Goal: Communication & Community: Participate in discussion

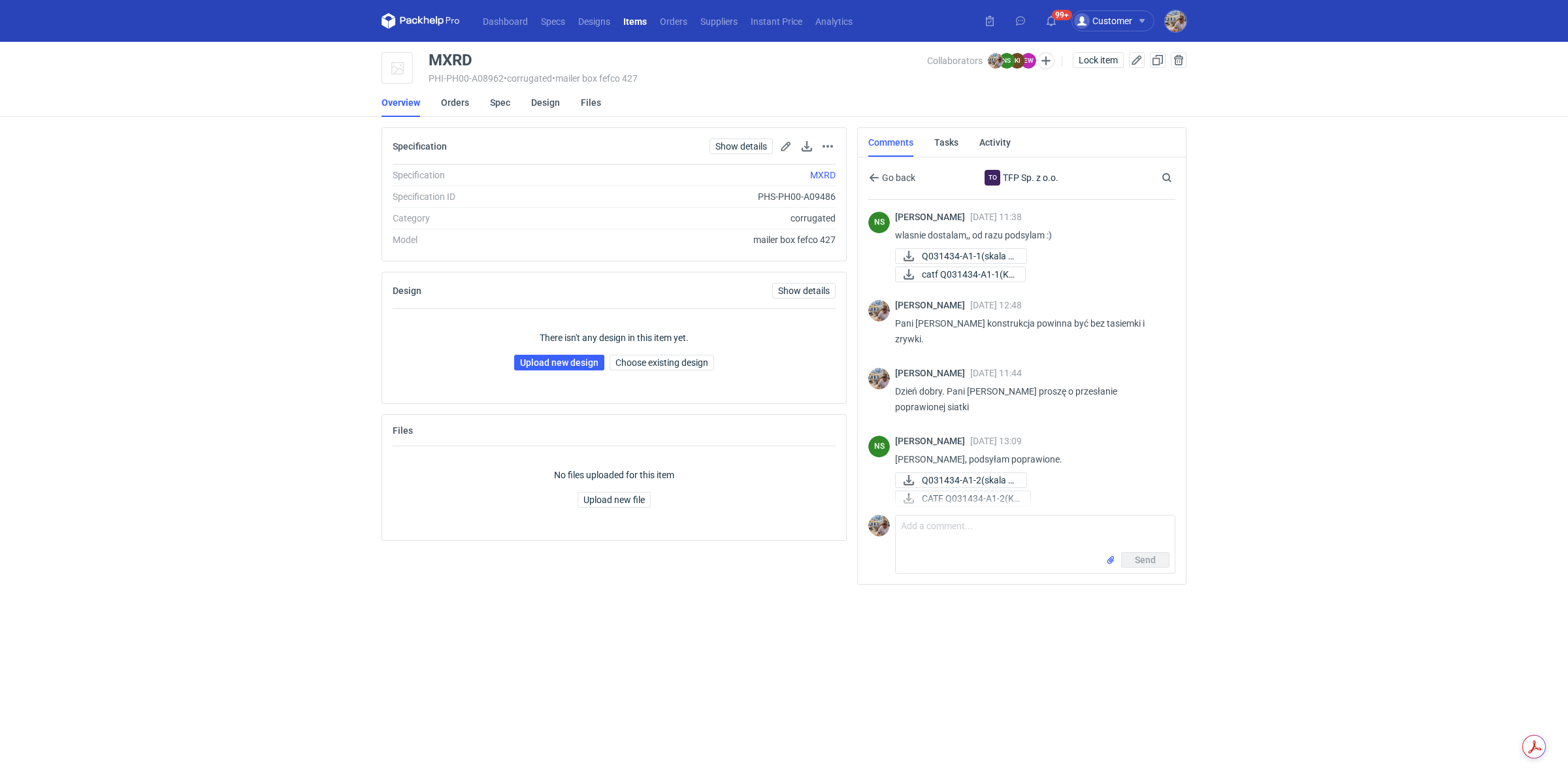
scroll to position [1132, 0]
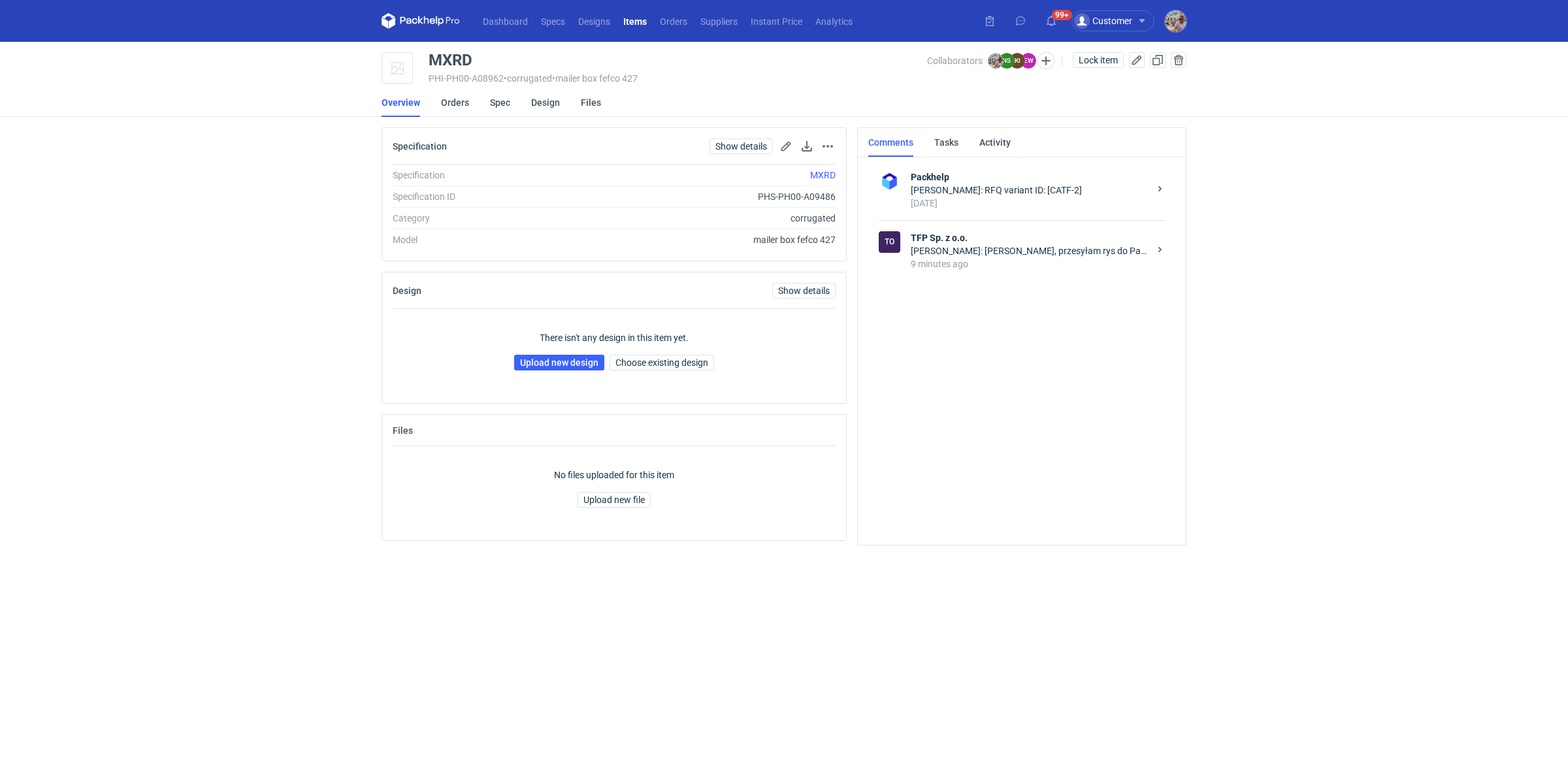
click at [1018, 256] on div "[PERSON_NAME]: [PERSON_NAME], przesyłam rys do Pana akceptacji." at bounding box center [1030, 251] width 239 height 13
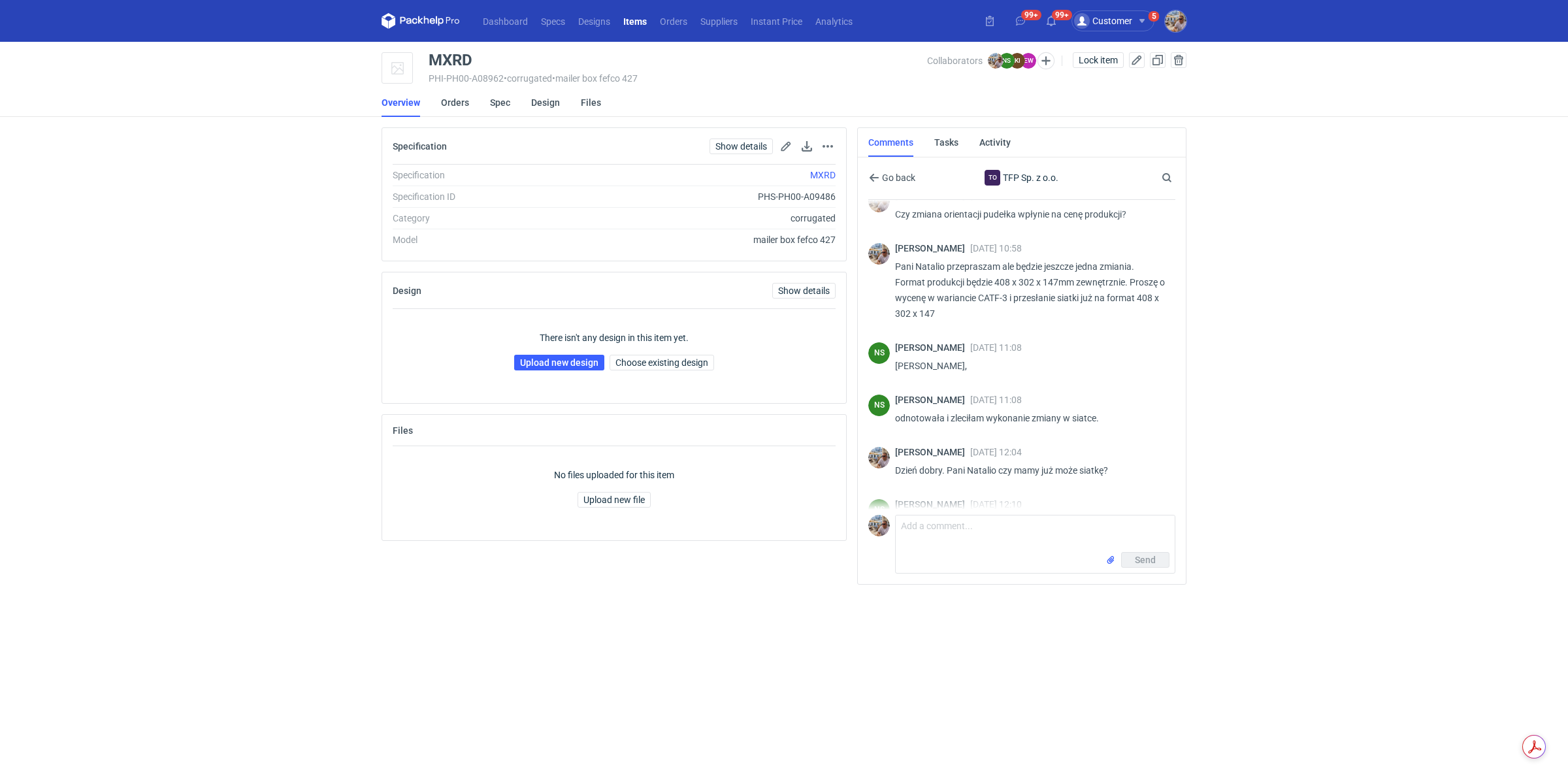
scroll to position [902, 0]
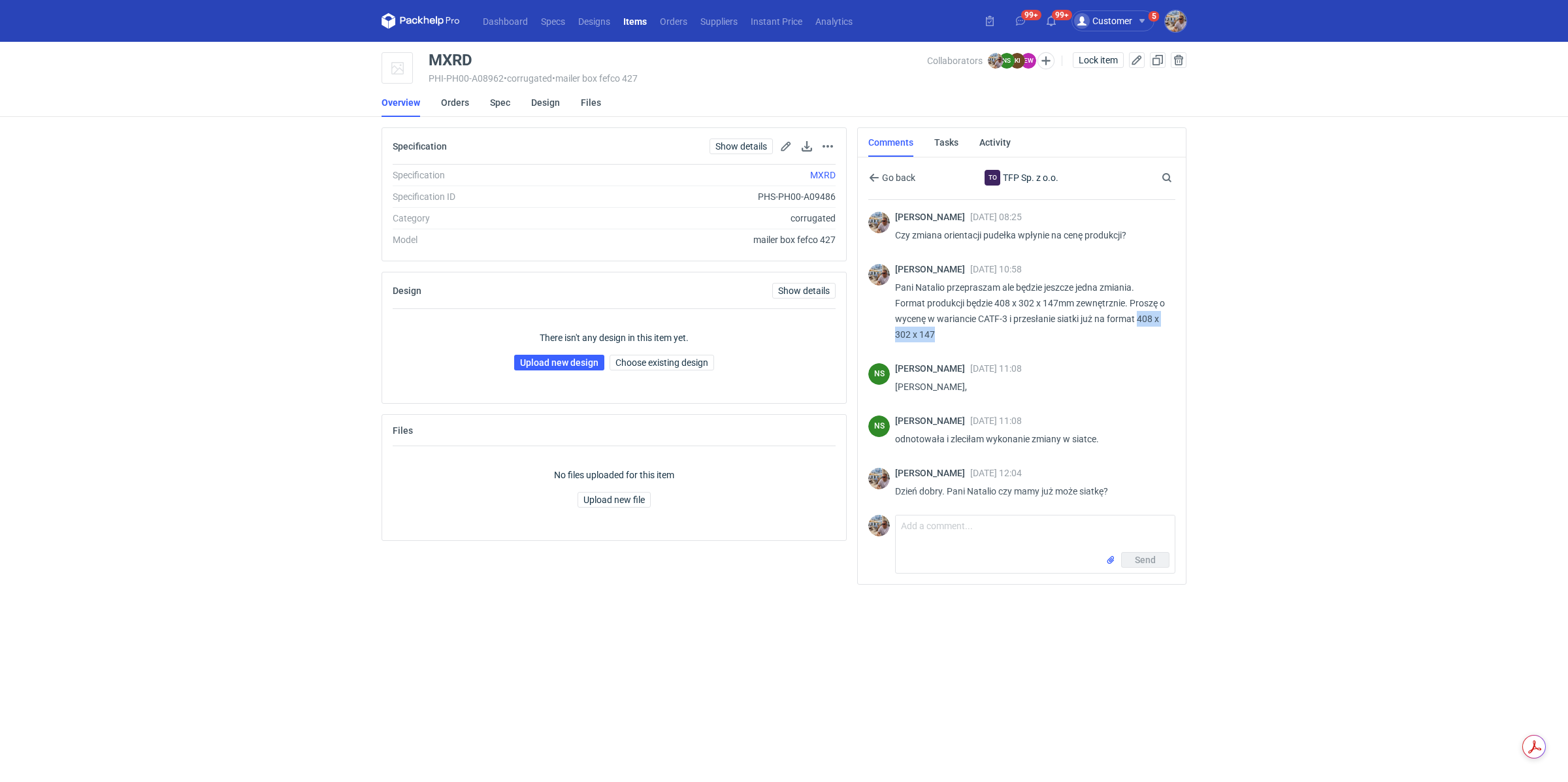
drag, startPoint x: 895, startPoint y: 305, endPoint x: 958, endPoint y: 304, distance: 63.0
click at [958, 304] on p "Pani Natalio przepraszam ale będzie jeszcze jedna zmiania. Format produkcji będ…" at bounding box center [1029, 310] width 270 height 63
copy p "408 x 302 x 147"
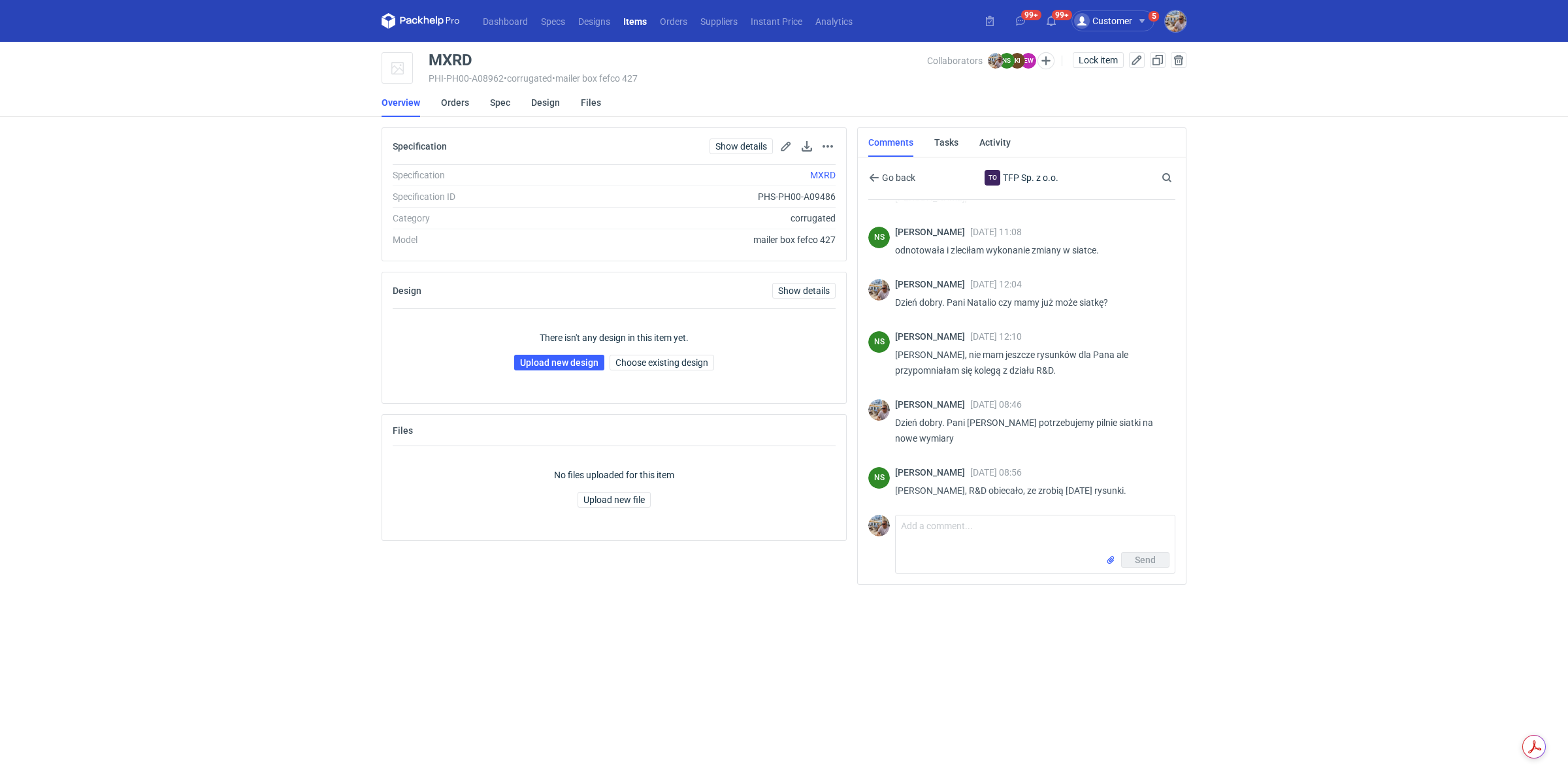
scroll to position [1131, 0]
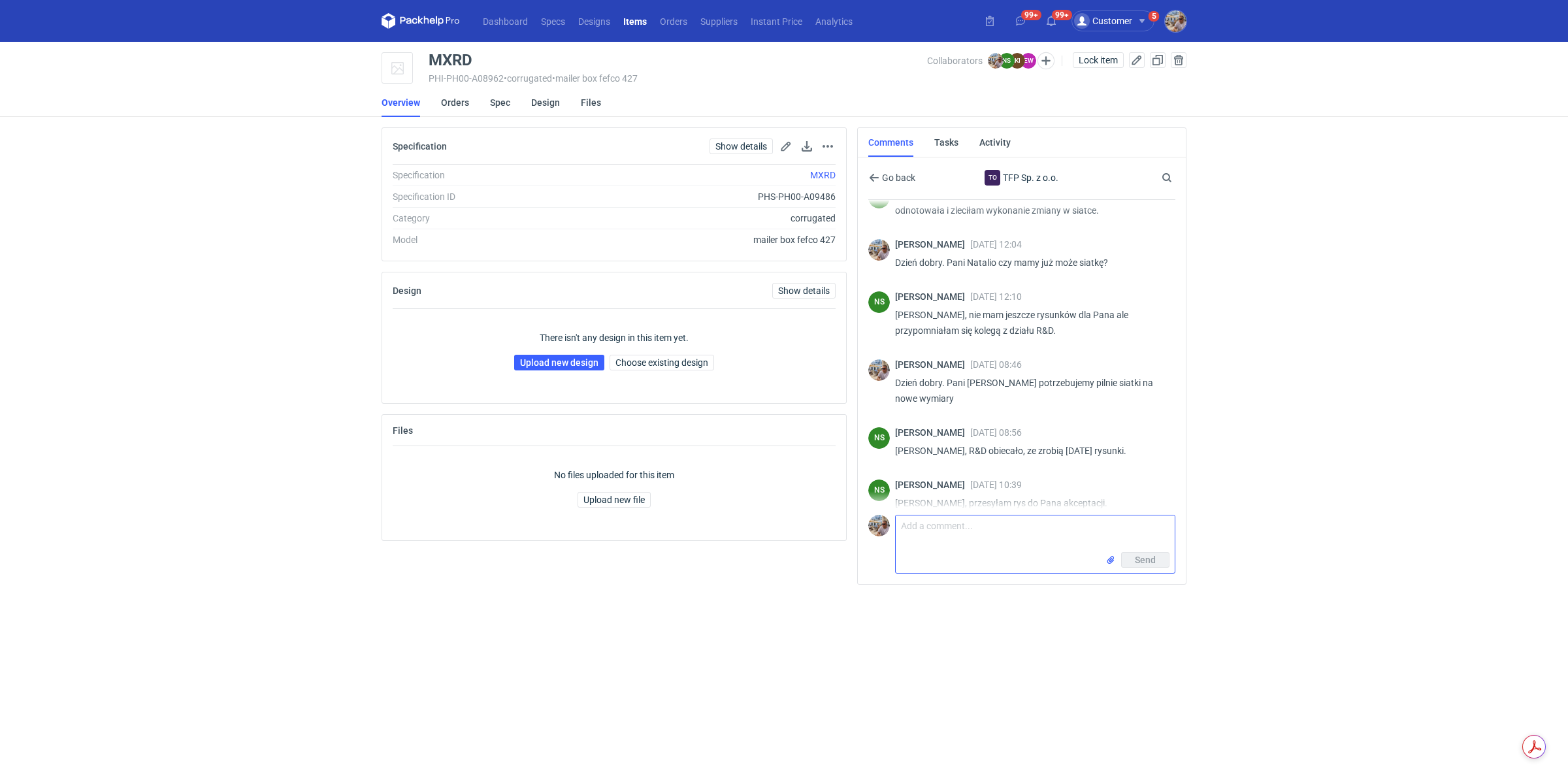
click at [990, 524] on textarea "Comment message" at bounding box center [1035, 533] width 279 height 37
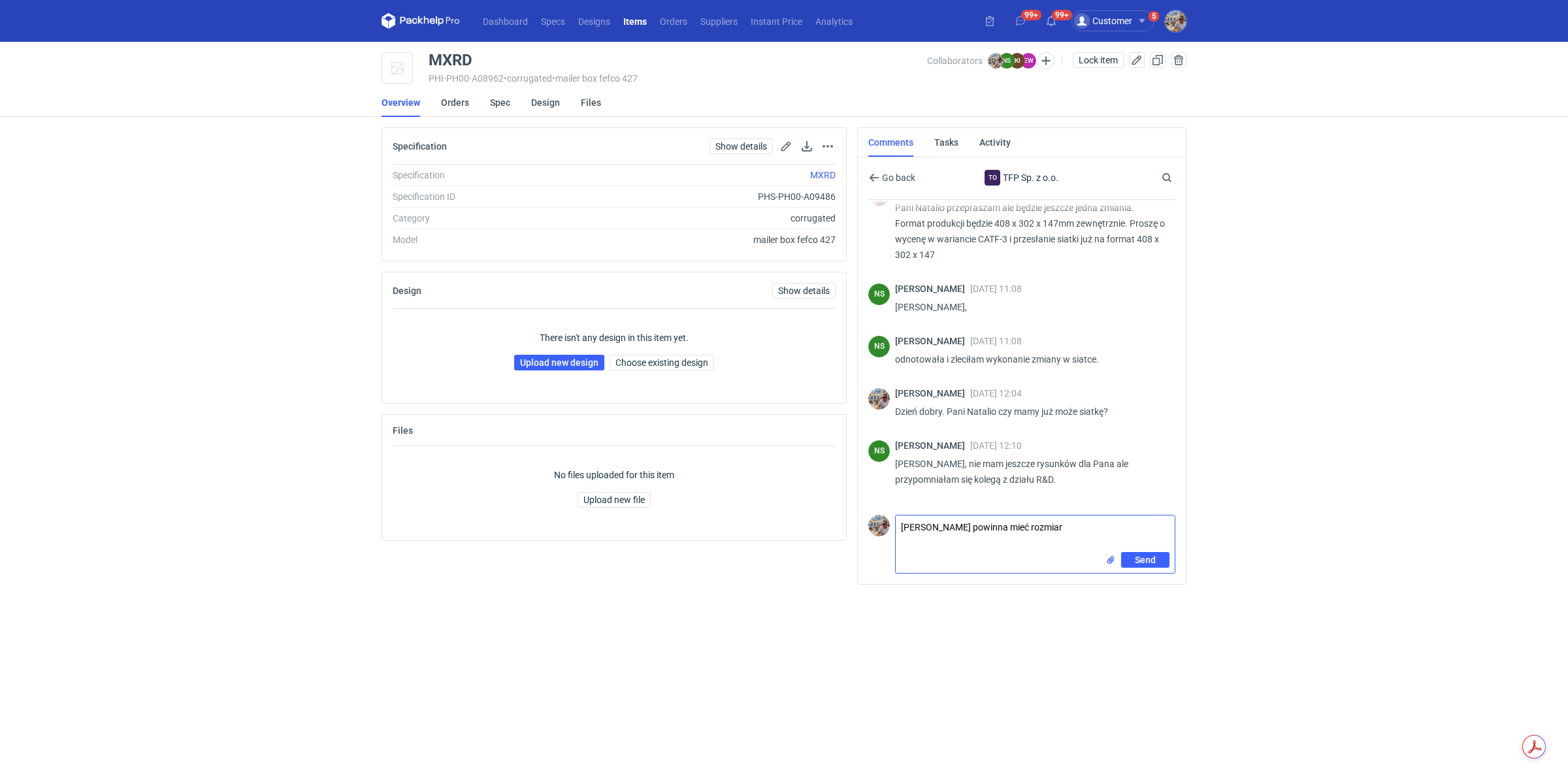
scroll to position [956, 0]
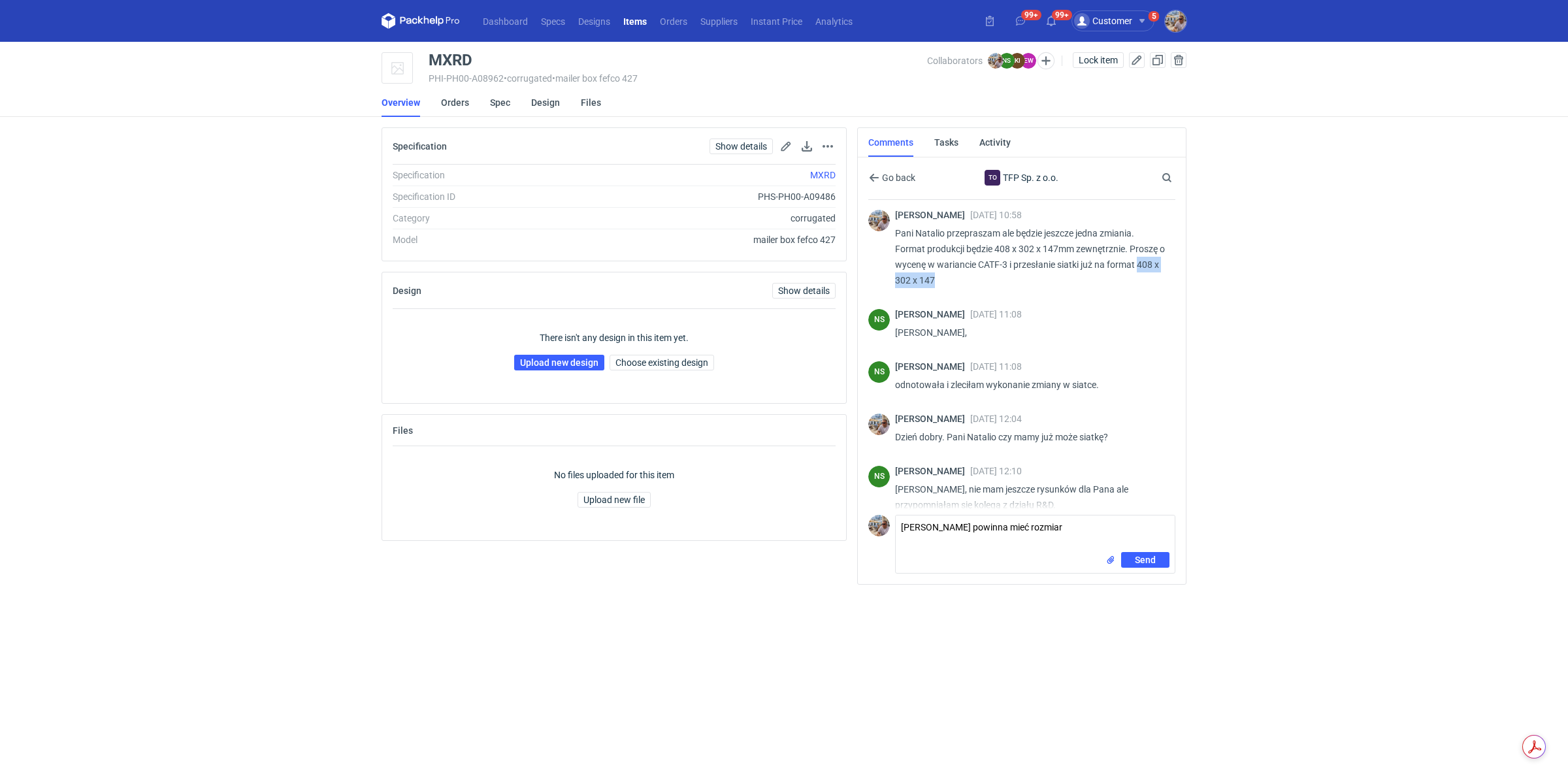
drag, startPoint x: 896, startPoint y: 251, endPoint x: 960, endPoint y: 246, distance: 64.2
click at [960, 246] on p "Pani Natalio przepraszam ale będzie jeszcze jedna zmiania. Format produkcji będ…" at bounding box center [1029, 257] width 270 height 63
copy p "408 x 302 x 147"
click at [1081, 528] on textarea "[PERSON_NAME] powinna mieć rozmiar" at bounding box center [1035, 533] width 279 height 37
paste textarea "408 x 302 x 147"
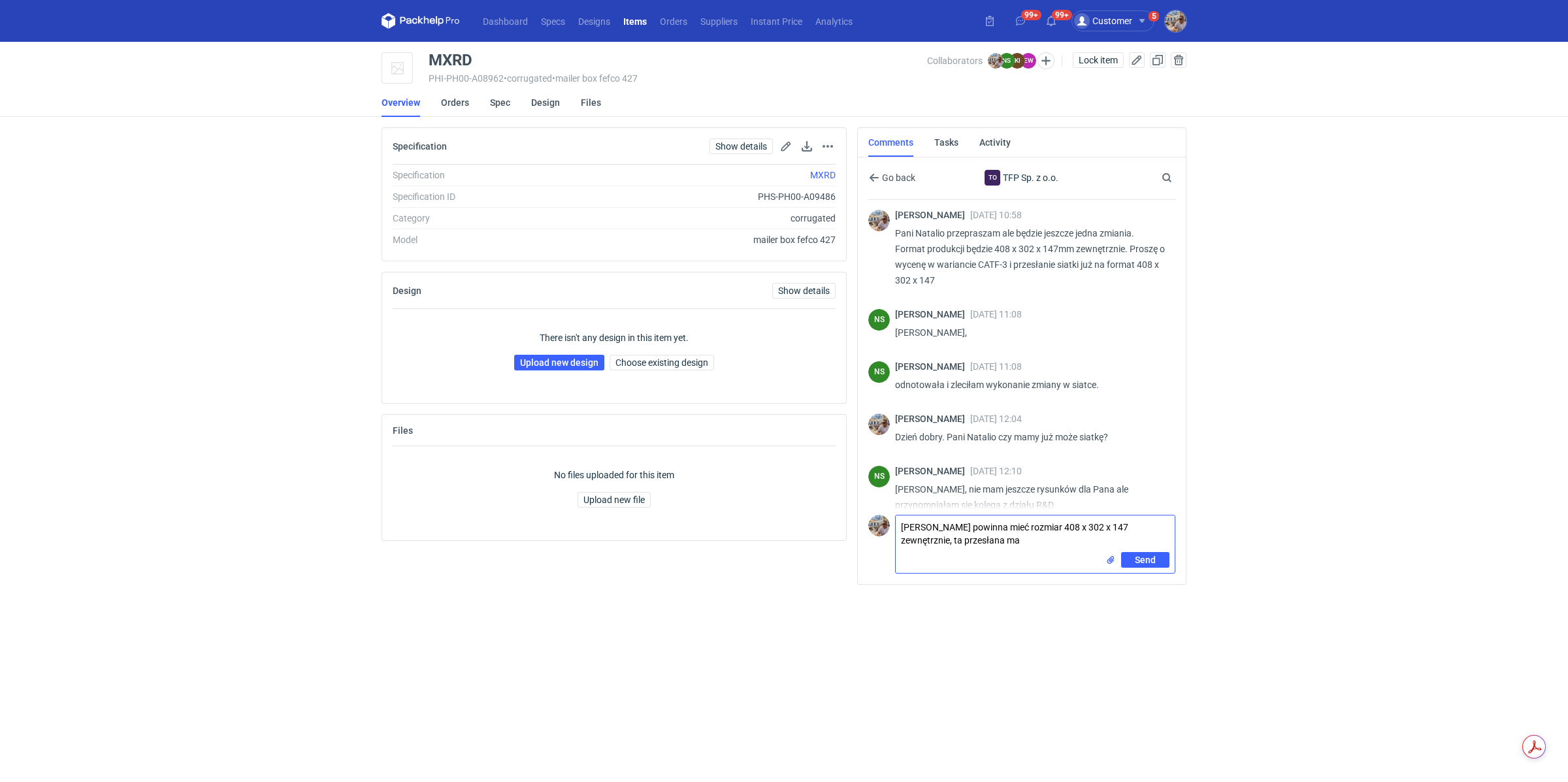
scroll to position [1131, 0]
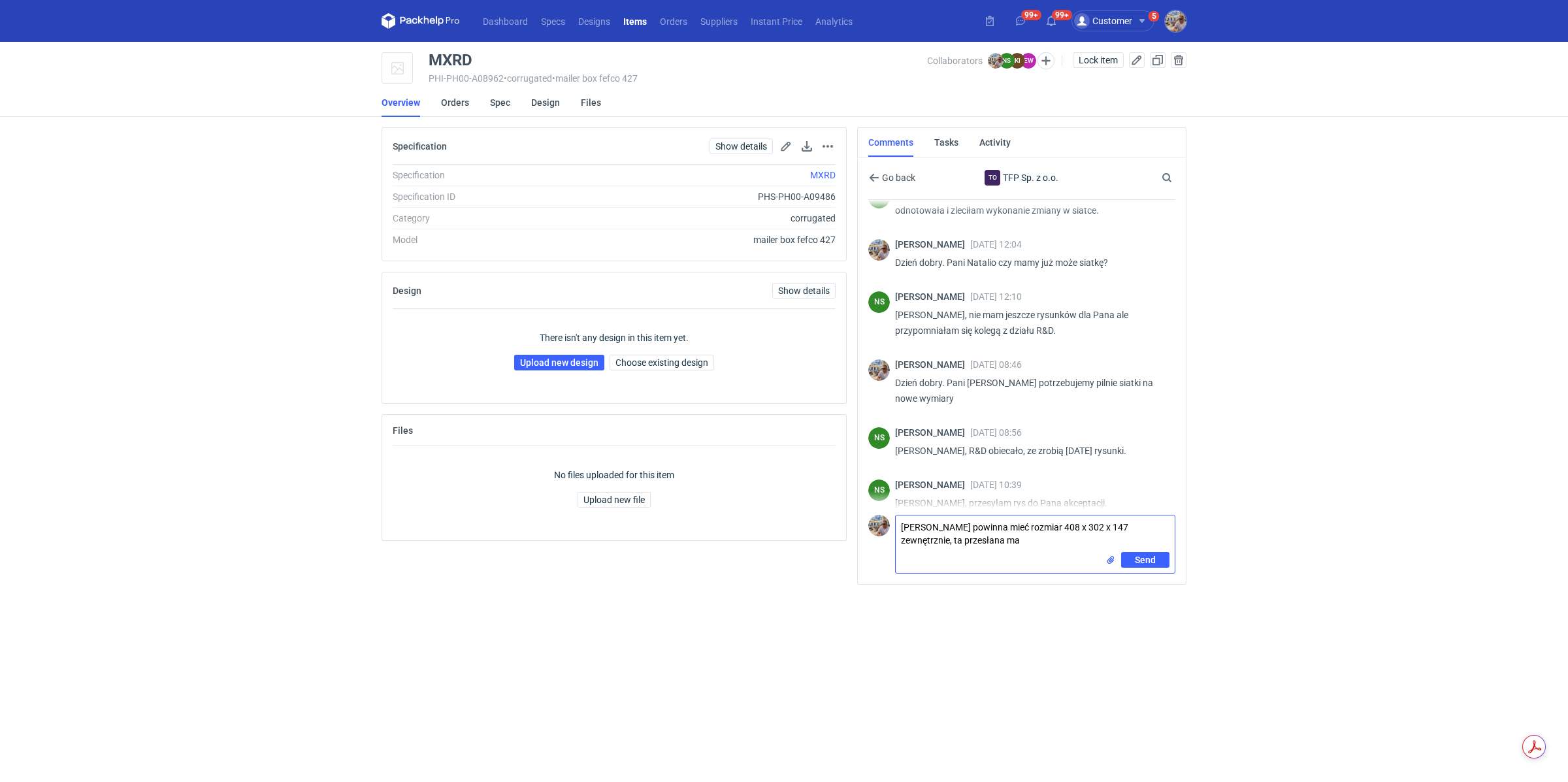
paste textarea "406 x 306 x 144"
click at [1038, 540] on textarea "[PERSON_NAME] powinna mieć rozmiar 408 x 302 x 147 zewnętrznie, ta przesłana ma…" at bounding box center [1035, 533] width 279 height 37
click at [1090, 546] on textarea "[PERSON_NAME] powinna mieć rozmiar 408 x 302 x 147 zewnętrznie, ta przesłana ma…" at bounding box center [1035, 533] width 279 height 37
type textarea "[PERSON_NAME] powinna mieć rozmiar 408 x 302 x 147 zewnętrznie, ta przesłana ma…"
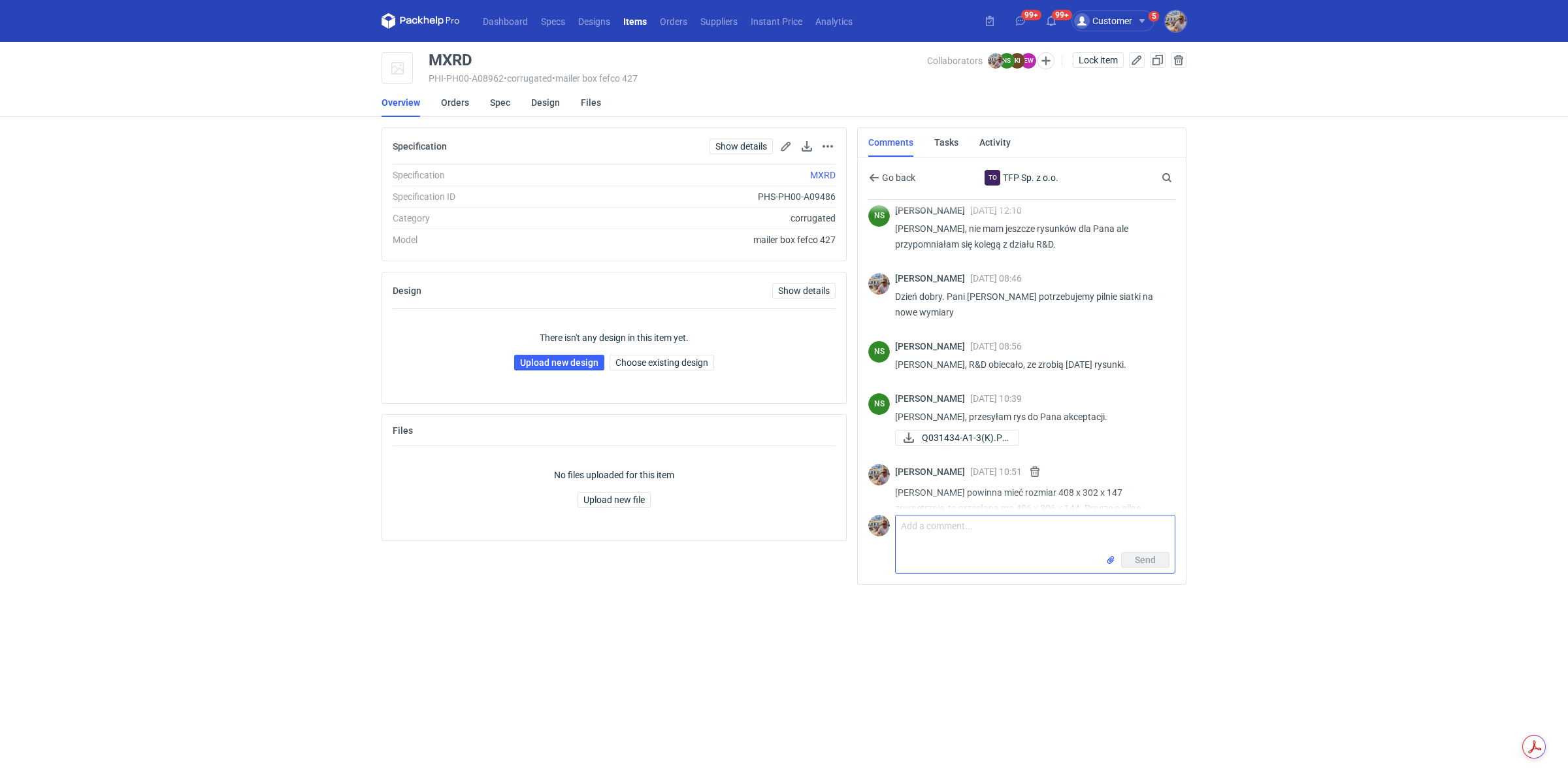
scroll to position [1220, 0]
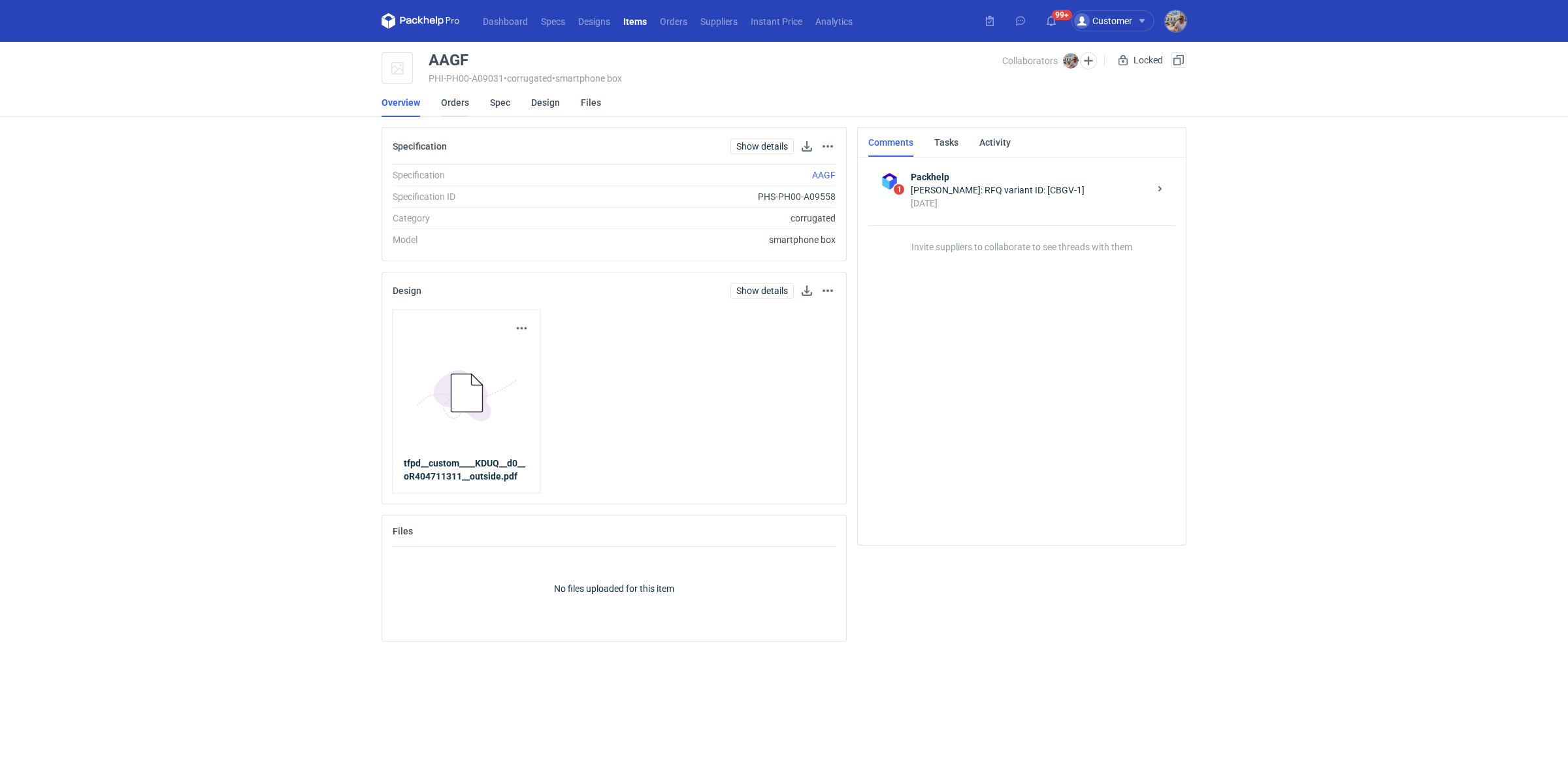
click at [453, 102] on link "Orders" at bounding box center [455, 102] width 28 height 29
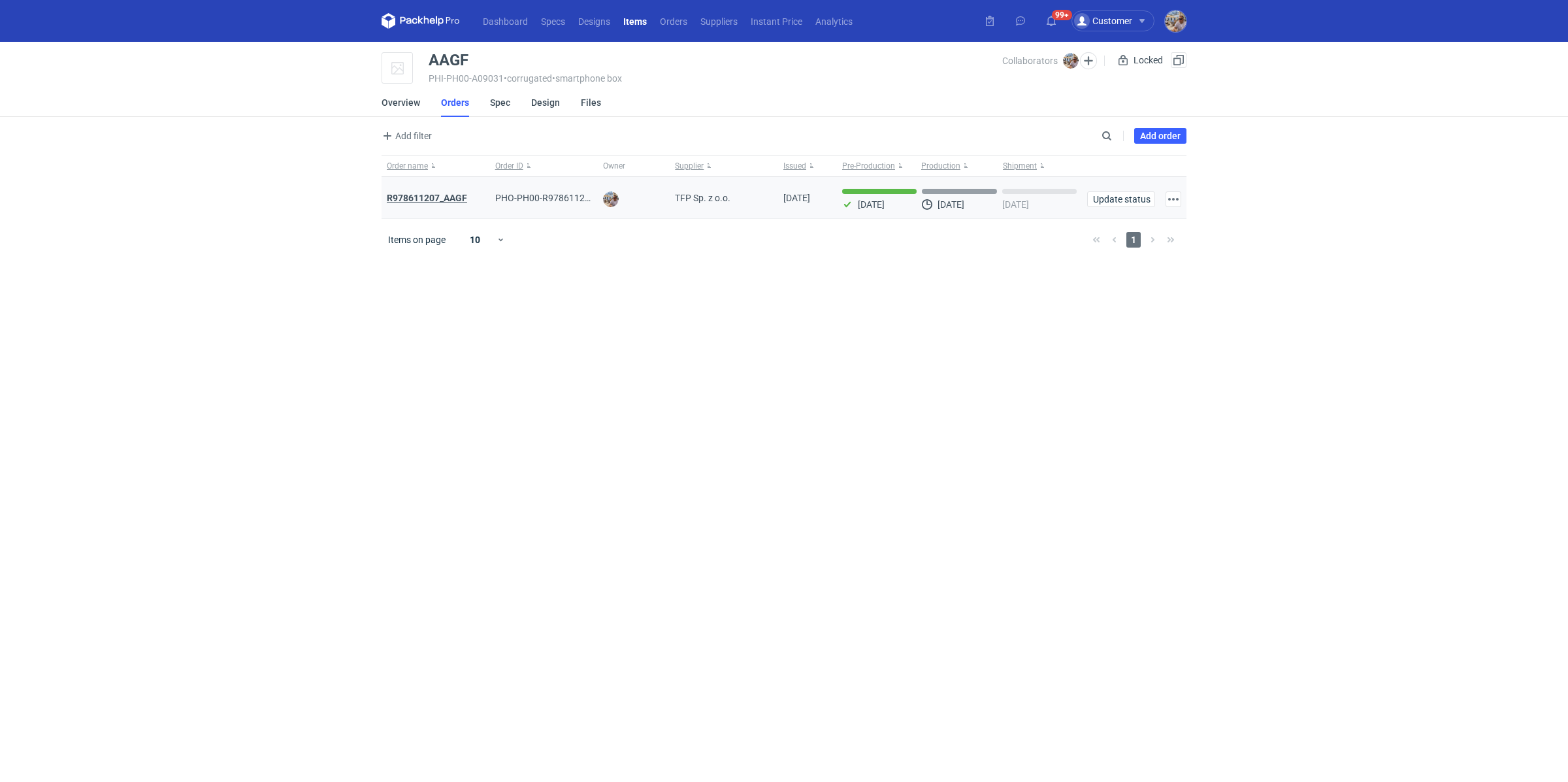
click at [448, 196] on strong "R978611207_AAGF" at bounding box center [426, 197] width 80 height 10
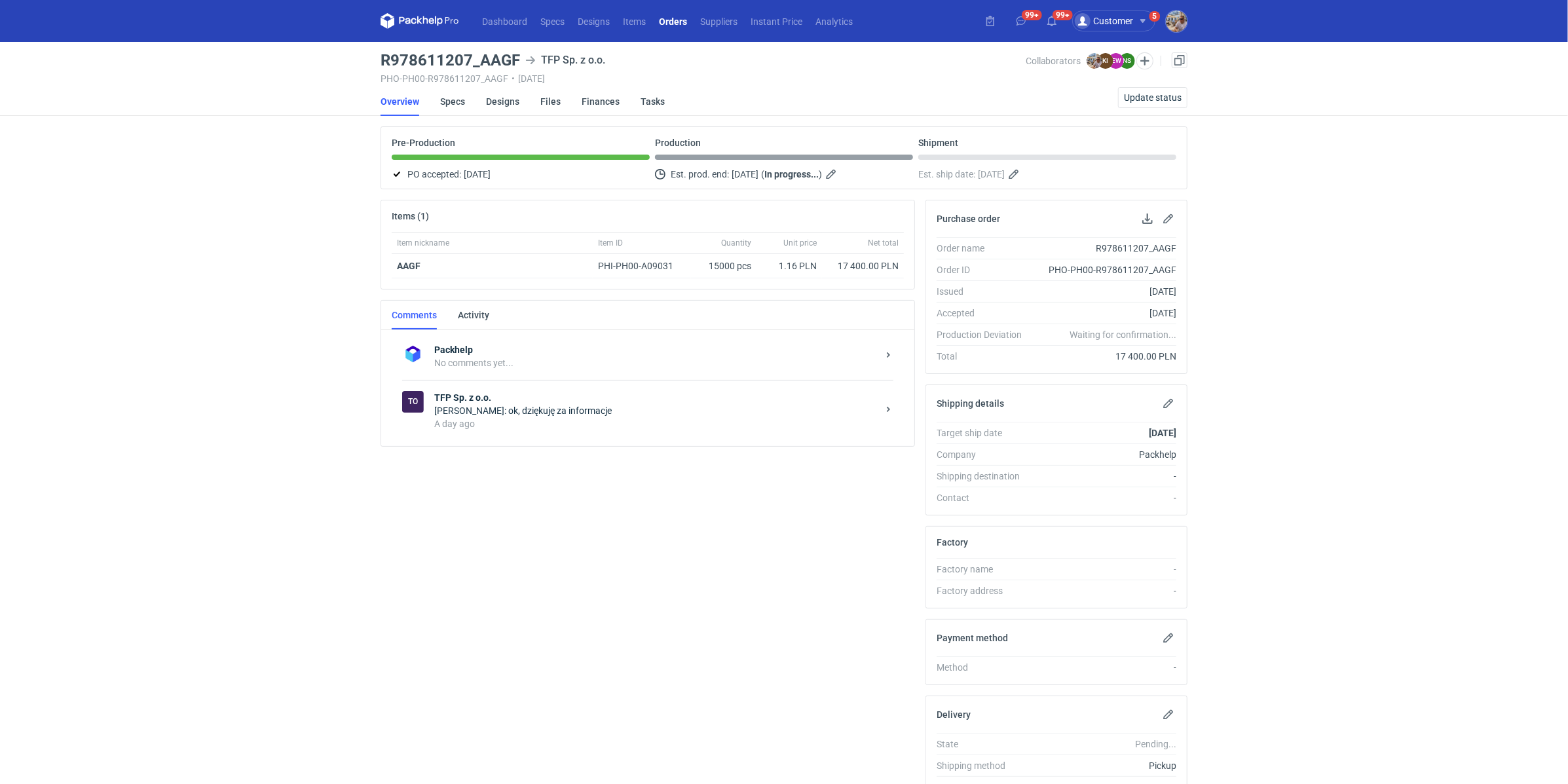
click at [575, 417] on div "A day ago" at bounding box center [656, 424] width 443 height 13
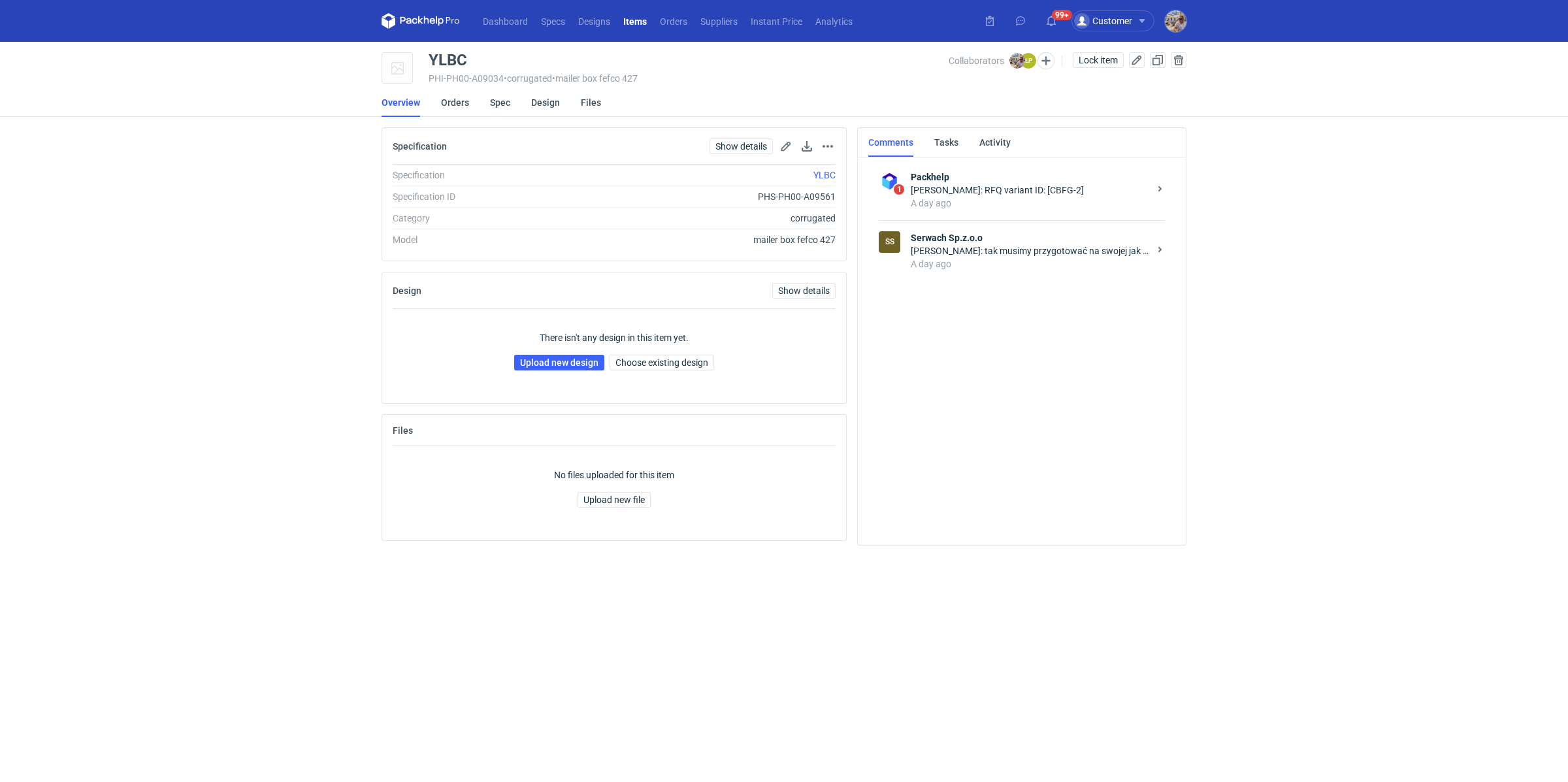
click at [1006, 256] on div "Łukasz Postawa: tak musimy przygotować na swojej jak zwykle, wysyłam do grafika…" at bounding box center [1030, 251] width 239 height 13
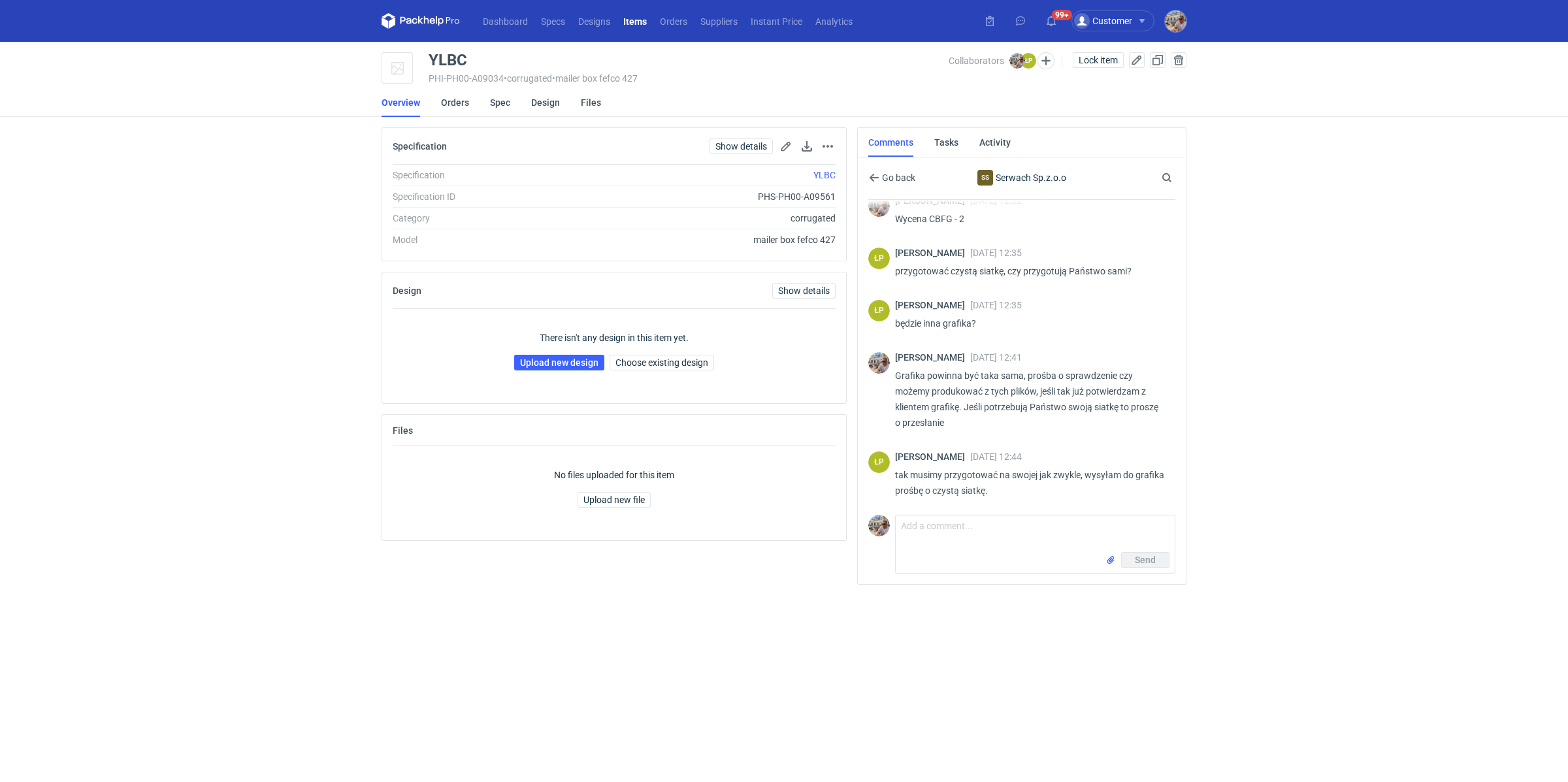
scroll to position [121, 0]
click at [961, 540] on textarea "Comment message" at bounding box center [1035, 533] width 279 height 37
type textarea "Panie Łukaszu mamy już może siatkę?"
